Goal: Communication & Community: Answer question/provide support

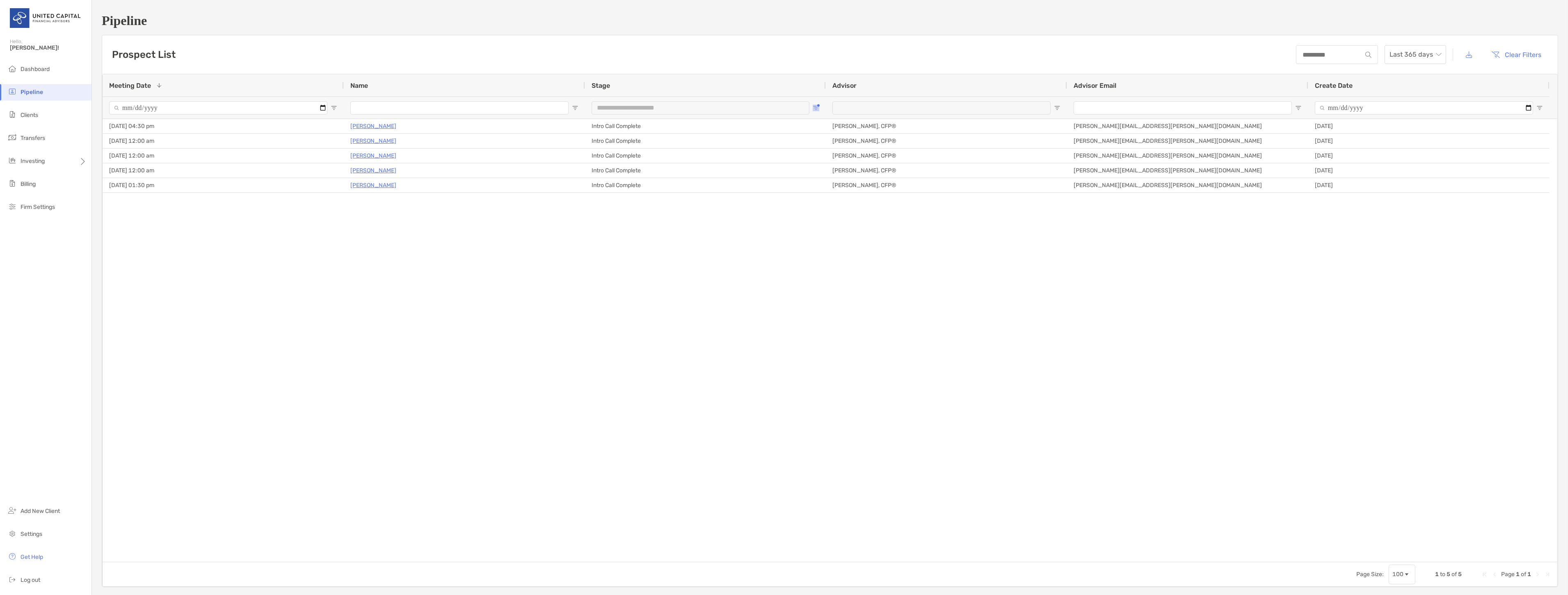
click at [817, 108] on span "Open Filter Menu" at bounding box center [816, 108] width 7 height 7
type input "**********"
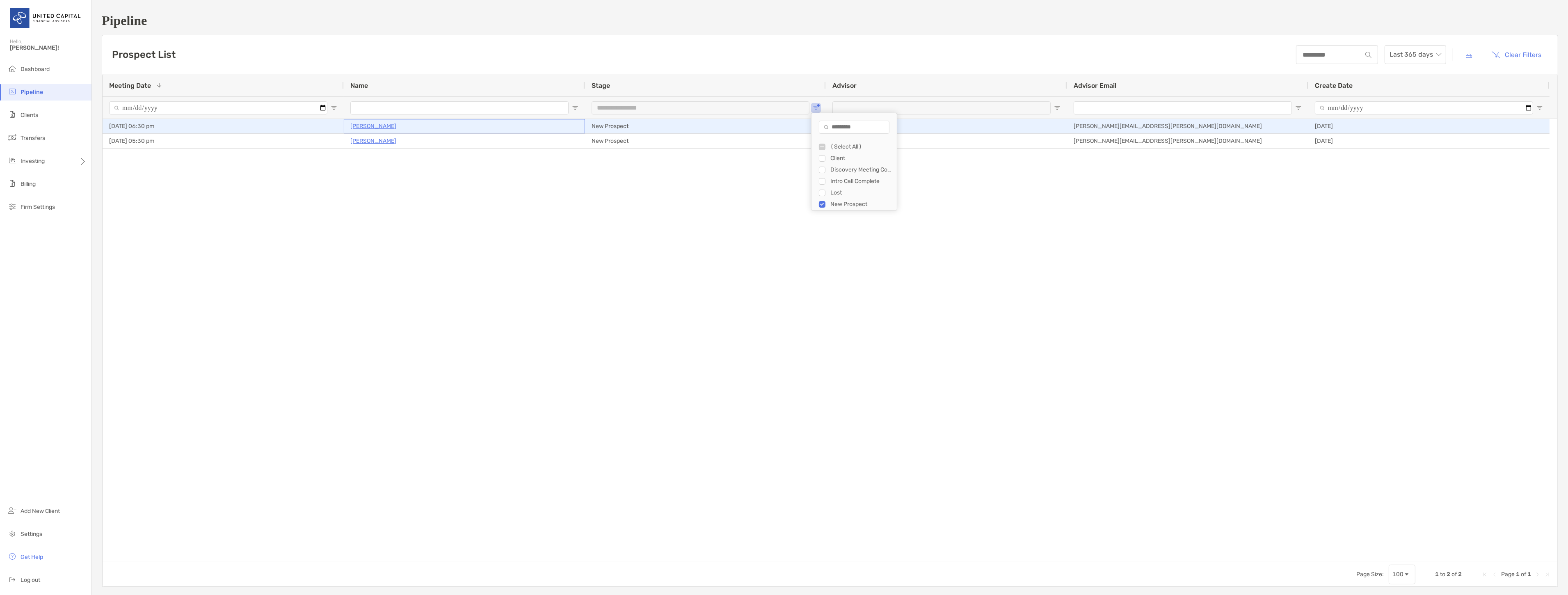
click at [362, 126] on p "Grier Haney" at bounding box center [373, 126] width 46 height 10
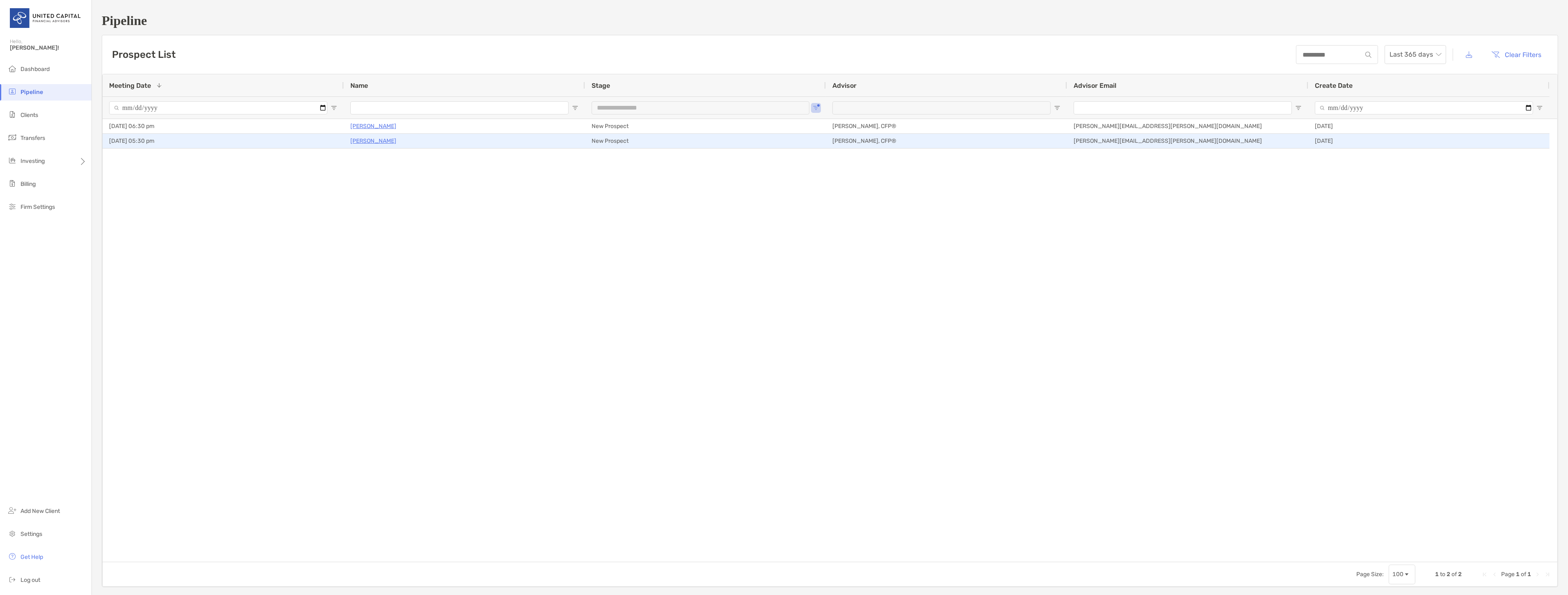
click at [372, 144] on p "[PERSON_NAME]" at bounding box center [373, 141] width 46 height 10
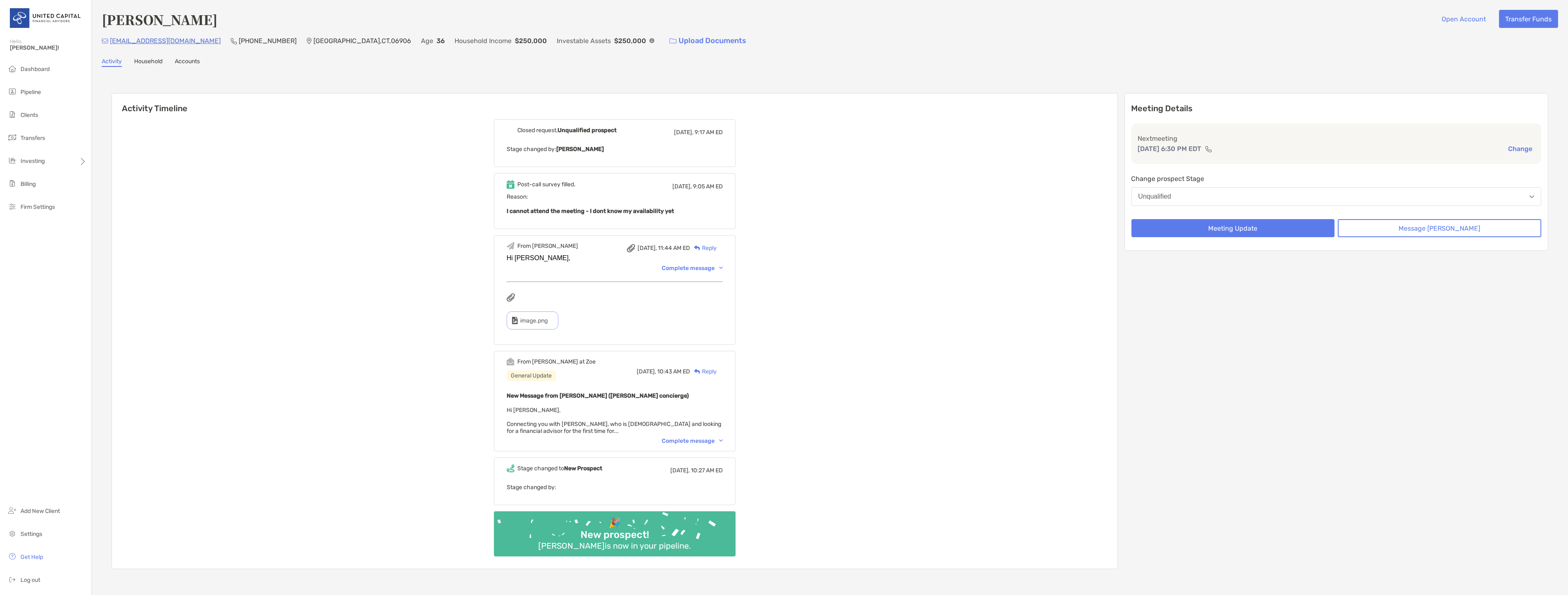
click at [691, 440] on div "Complete message" at bounding box center [692, 440] width 61 height 7
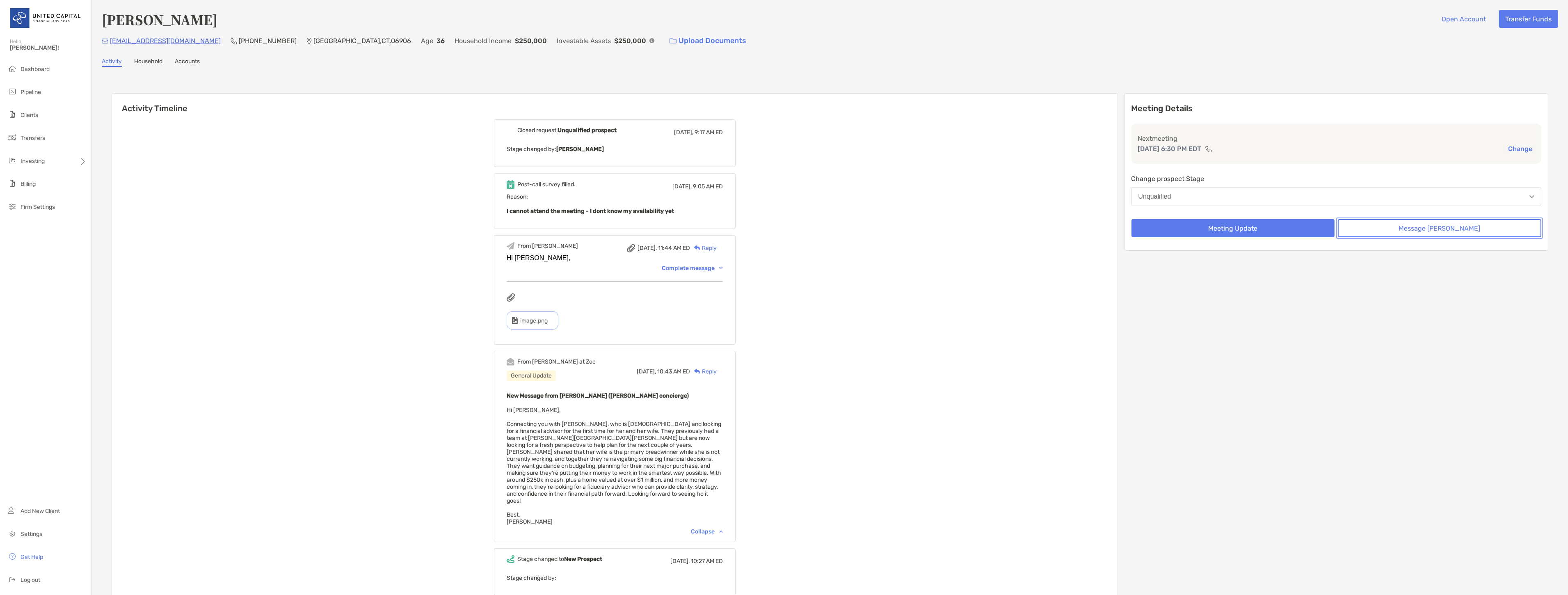
click at [1461, 231] on button "Message [PERSON_NAME]" at bounding box center [1440, 228] width 203 height 18
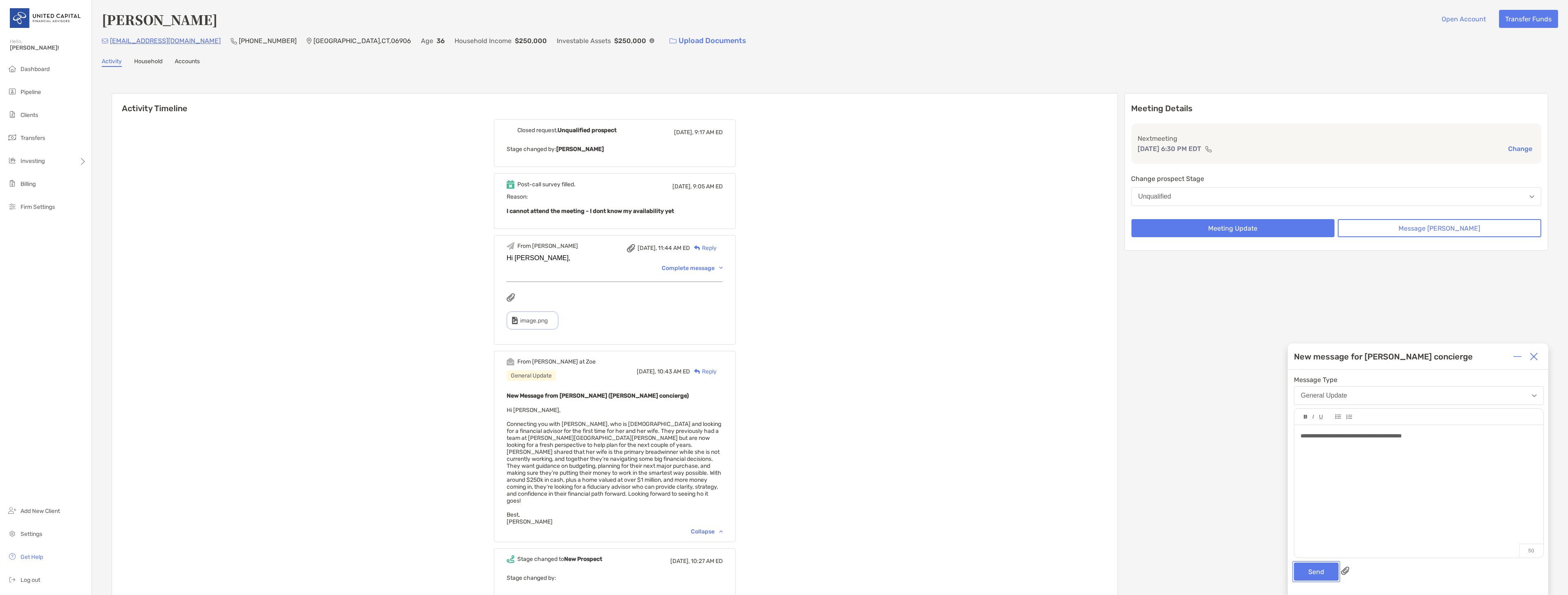
click at [1317, 574] on button "Send" at bounding box center [1316, 572] width 44 height 18
